Goal: Task Accomplishment & Management: Manage account settings

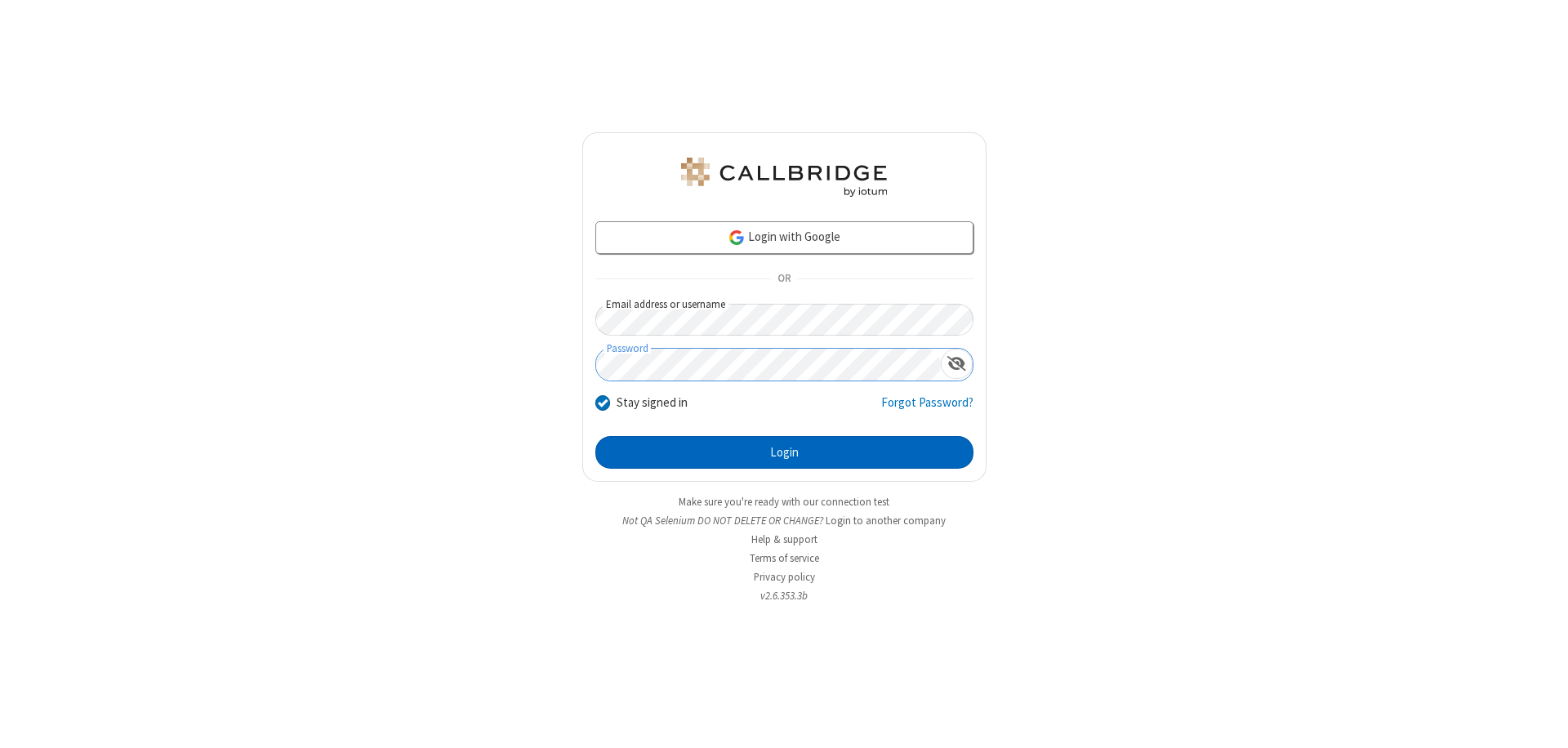
click at [784, 452] on button "Login" at bounding box center [784, 452] width 379 height 33
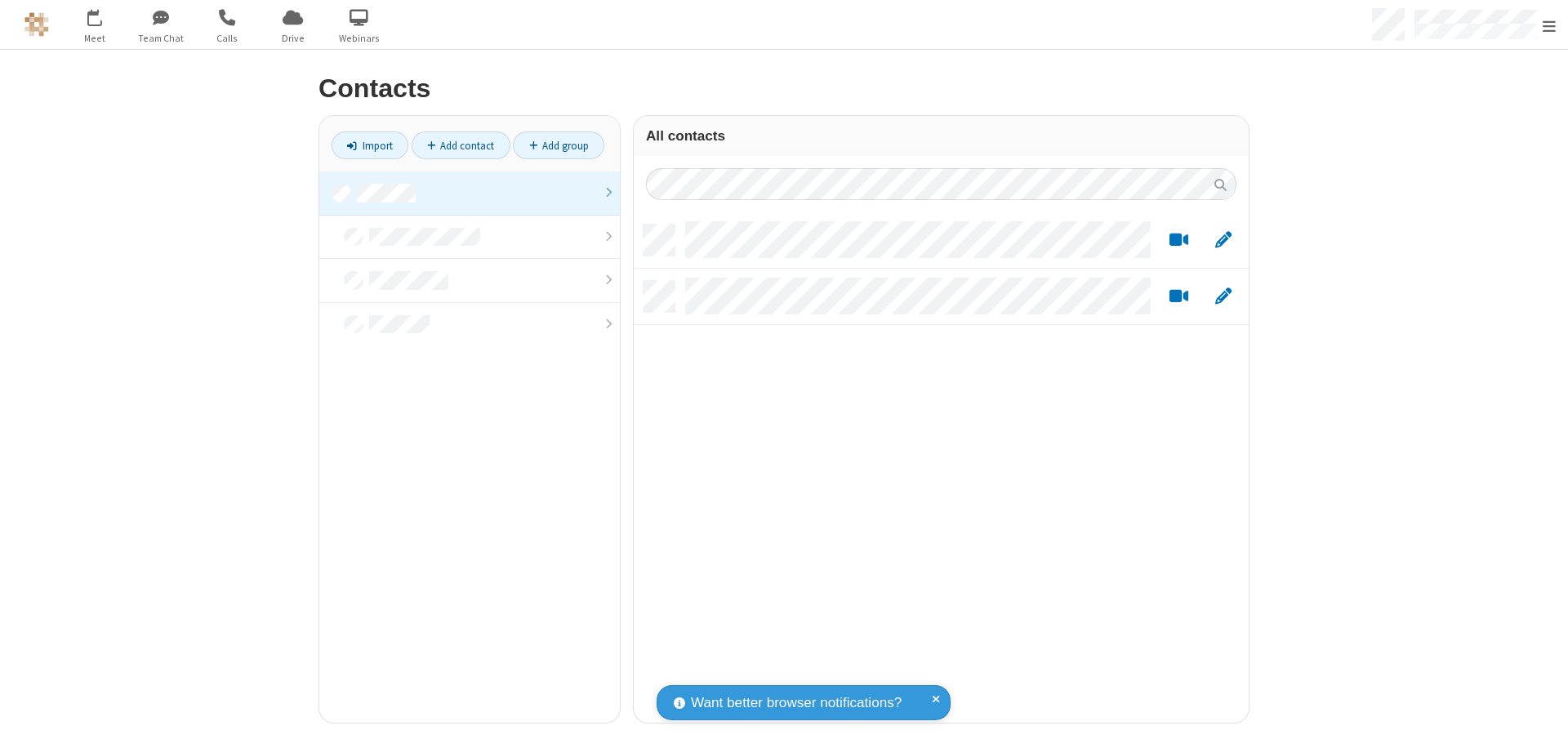
scroll to position [498, 603]
click at [469, 193] on link at bounding box center [469, 193] width 301 height 44
click at [461, 145] on link "Add contact" at bounding box center [461, 145] width 98 height 27
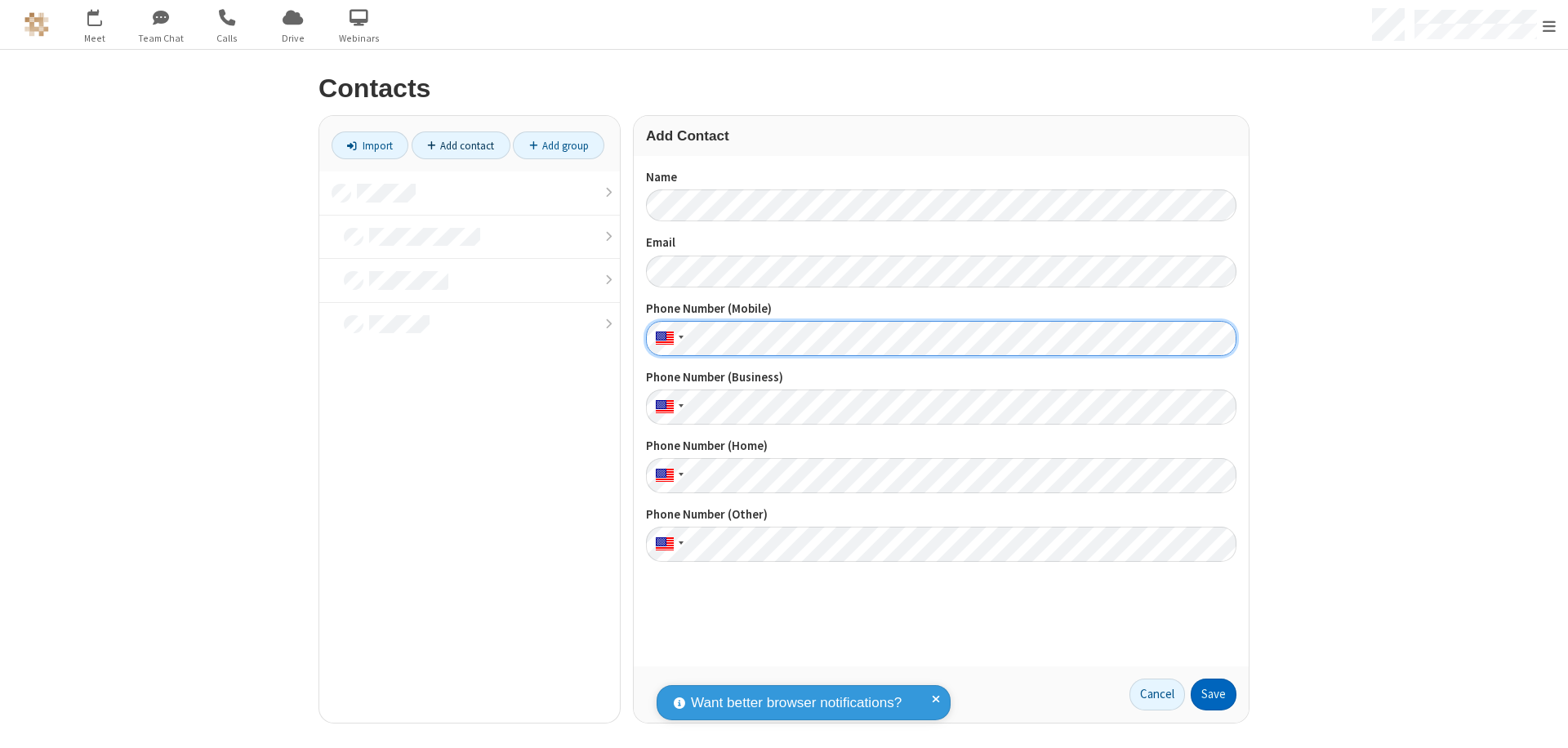
click at [1213, 694] on button "Save" at bounding box center [1213, 694] width 45 height 33
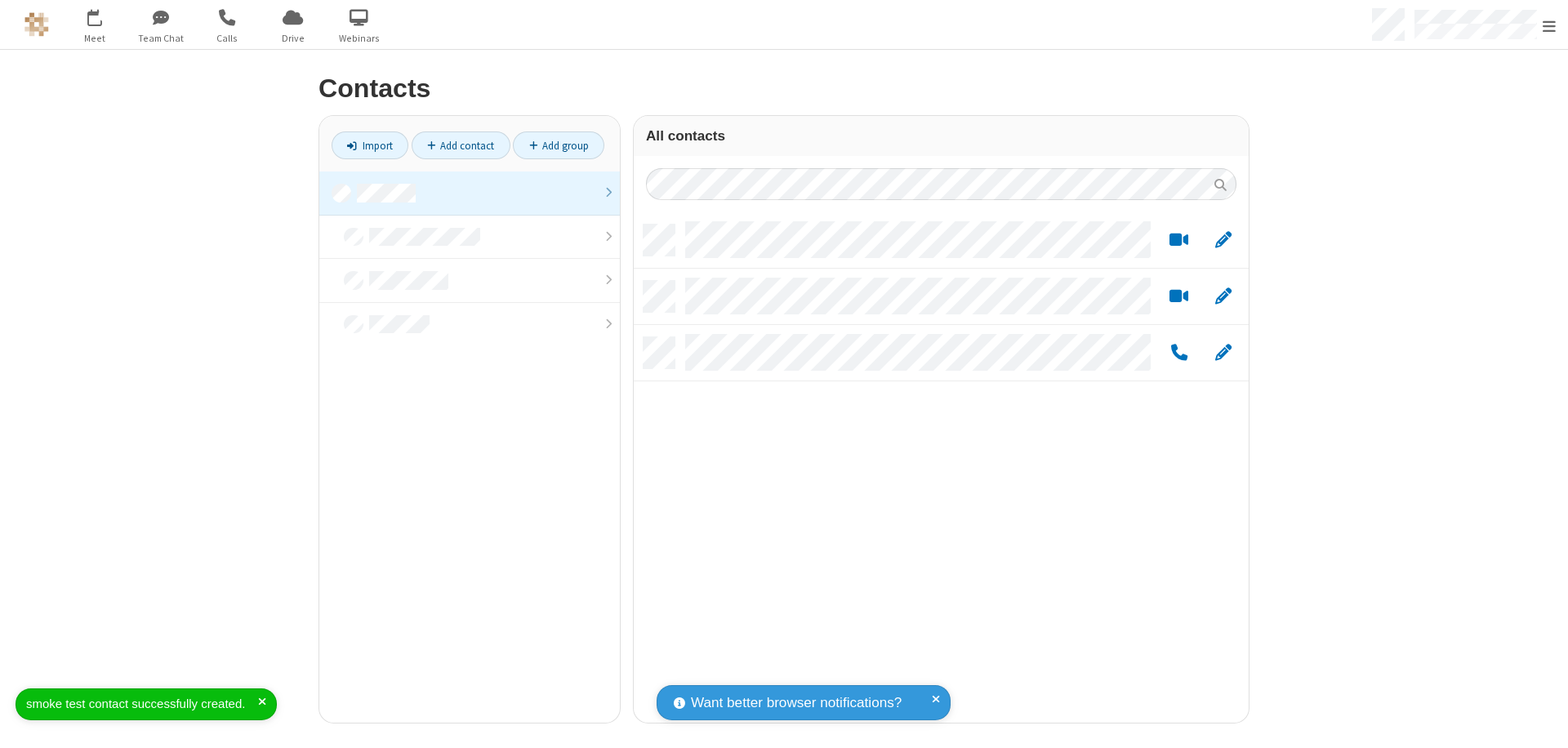
scroll to position [498, 603]
